Goal: Task Accomplishment & Management: Manage account settings

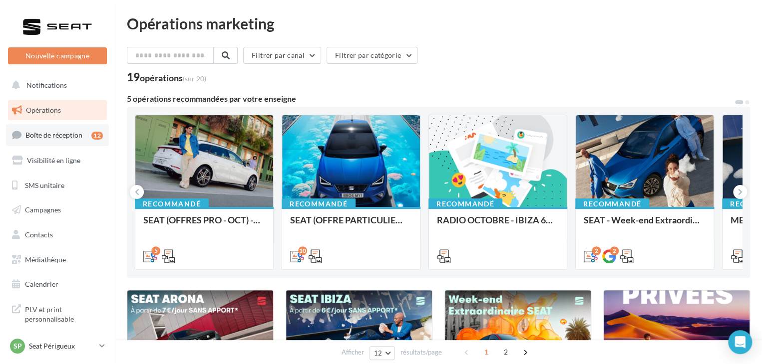
click at [78, 138] on span "Boîte de réception" at bounding box center [53, 135] width 57 height 8
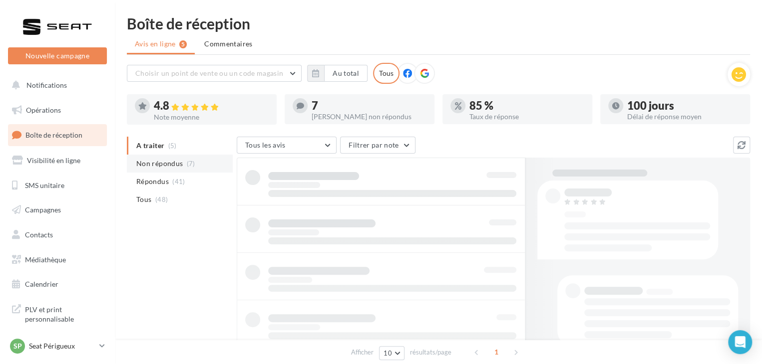
click at [174, 167] on span "Non répondus" at bounding box center [159, 164] width 46 height 10
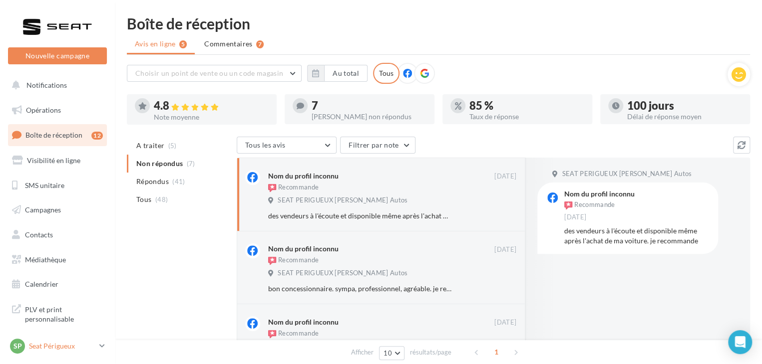
click at [91, 344] on p "Seat Périgueux" at bounding box center [62, 346] width 66 height 10
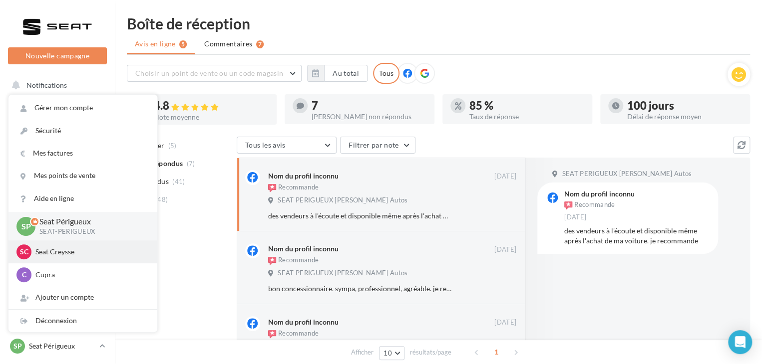
click at [82, 252] on p "Seat Creysse" at bounding box center [90, 252] width 110 height 10
